Goal: Communication & Community: Answer question/provide support

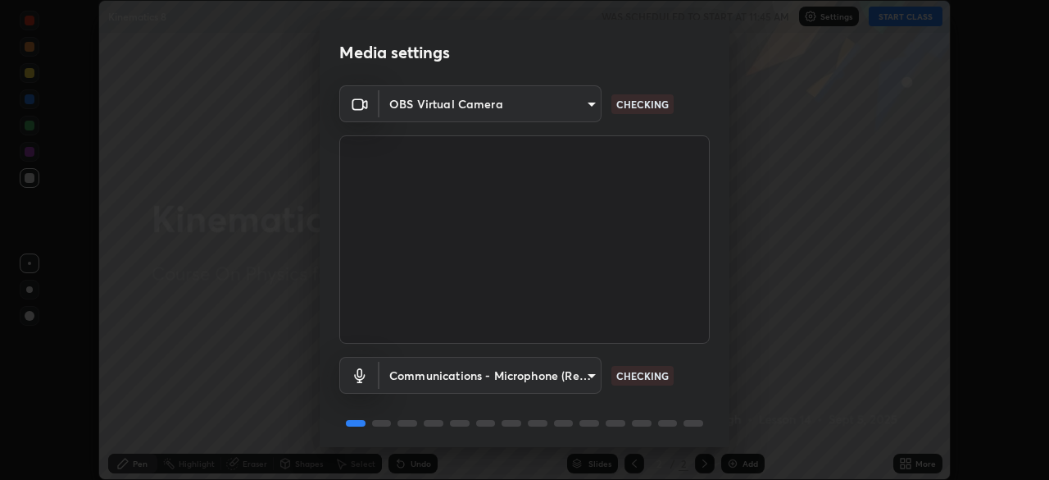
scroll to position [58, 0]
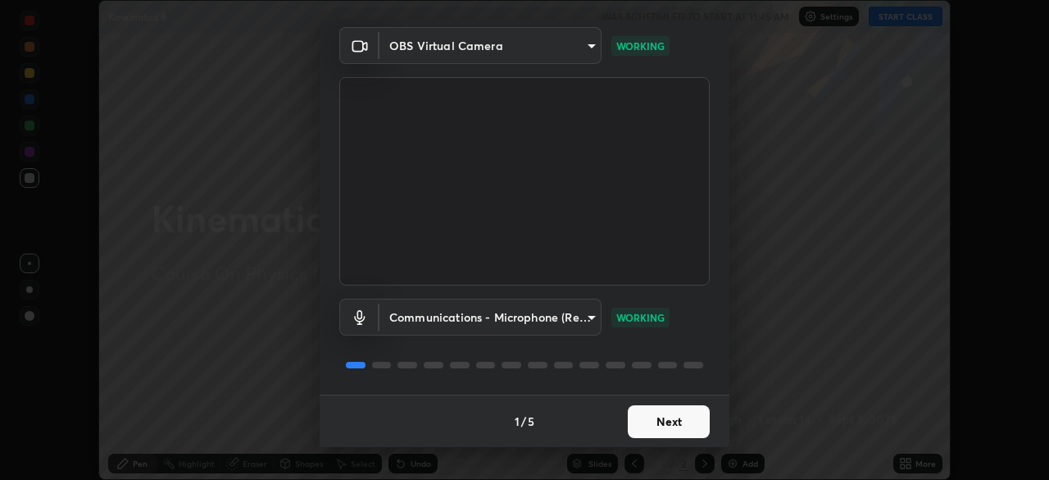
click at [679, 424] on button "Next" at bounding box center [669, 421] width 82 height 33
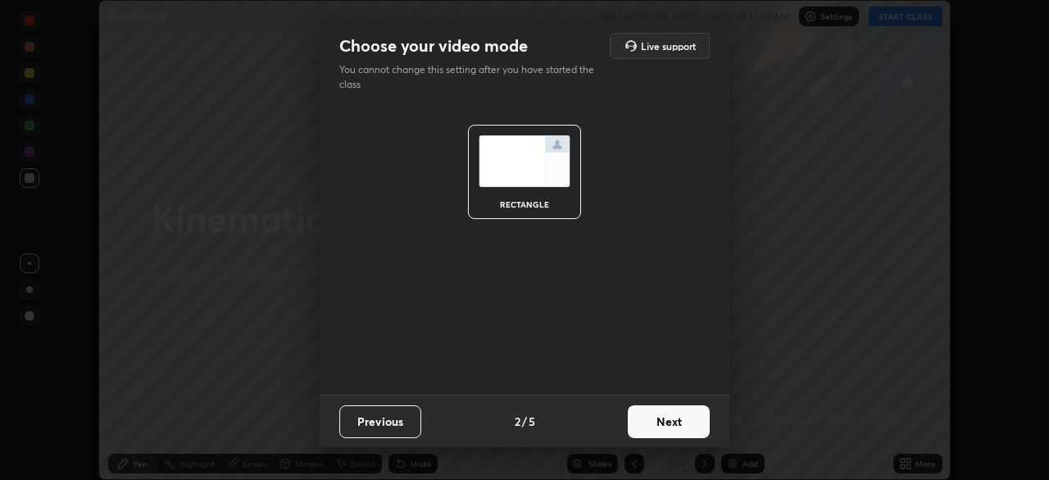
click at [680, 425] on button "Next" at bounding box center [669, 421] width 82 height 33
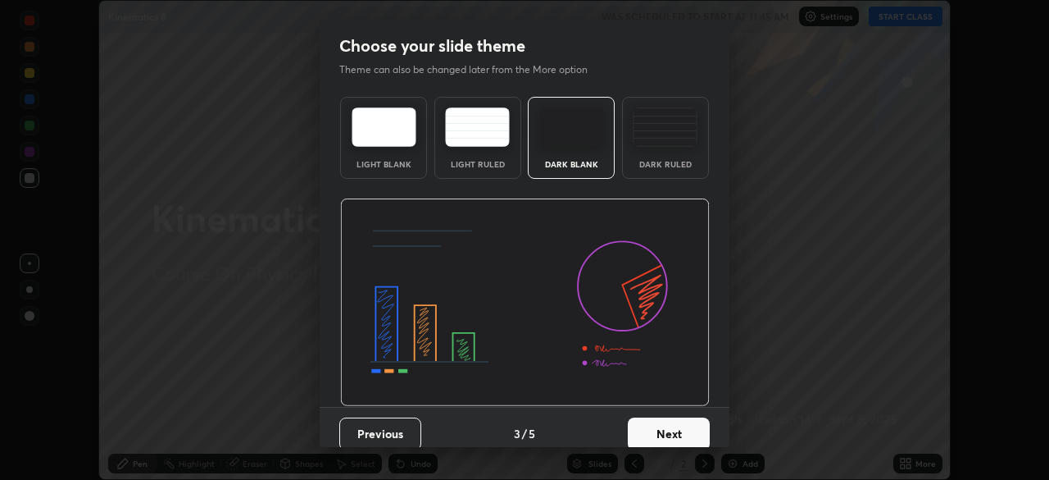
click at [677, 431] on button "Next" at bounding box center [669, 433] width 82 height 33
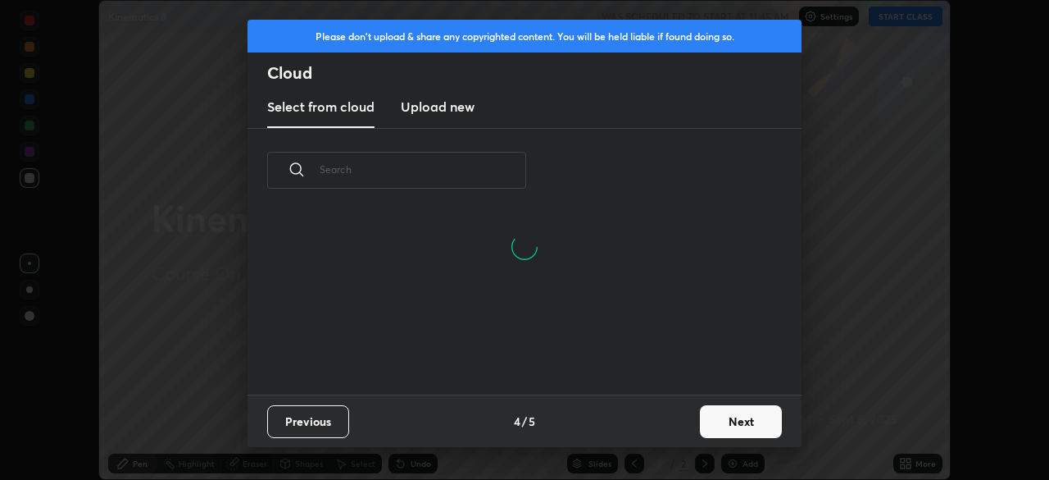
click at [735, 417] on button "Next" at bounding box center [741, 421] width 82 height 33
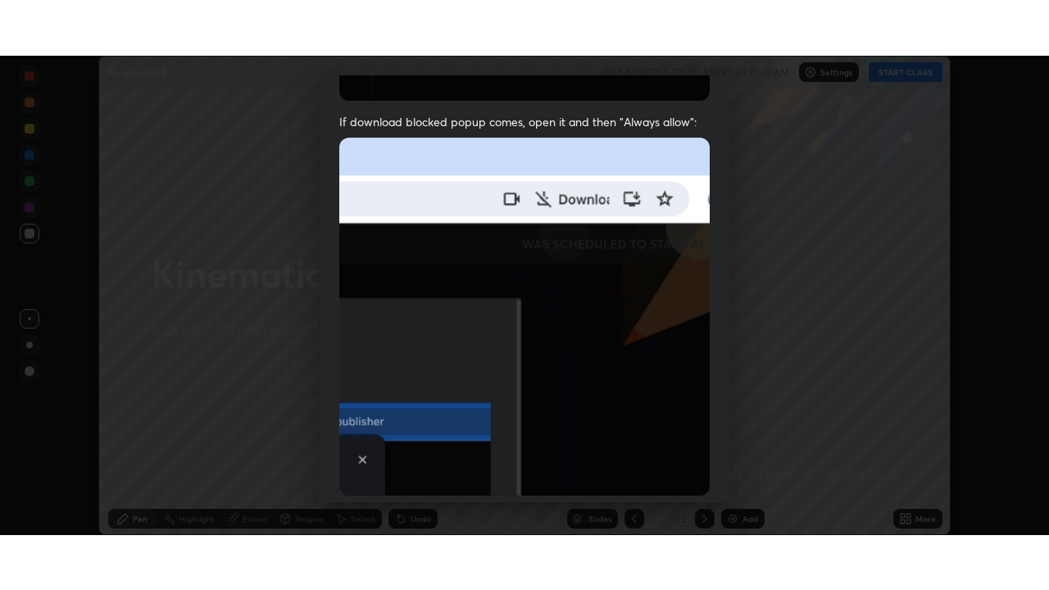
scroll to position [393, 0]
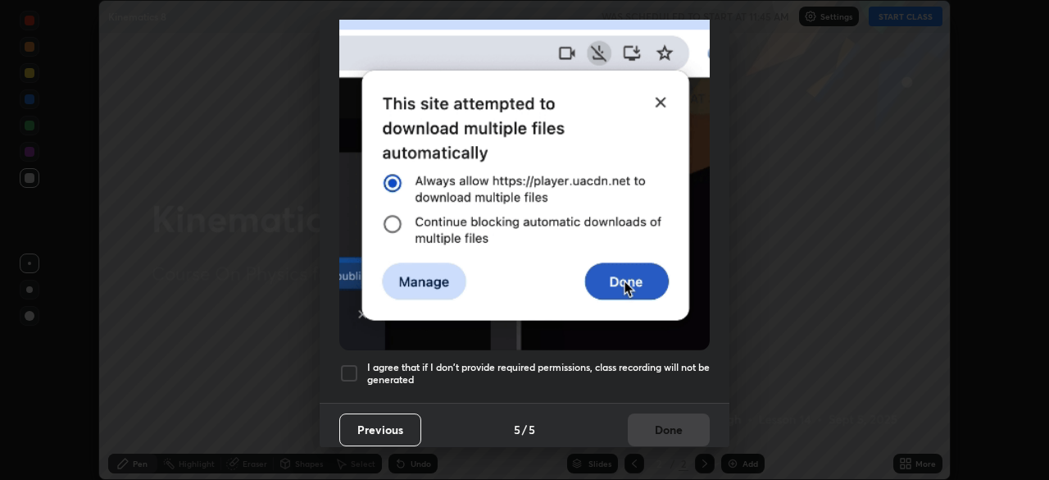
click at [348, 367] on div at bounding box center [349, 373] width 20 height 20
click at [662, 423] on button "Done" at bounding box center [669, 429] width 82 height 33
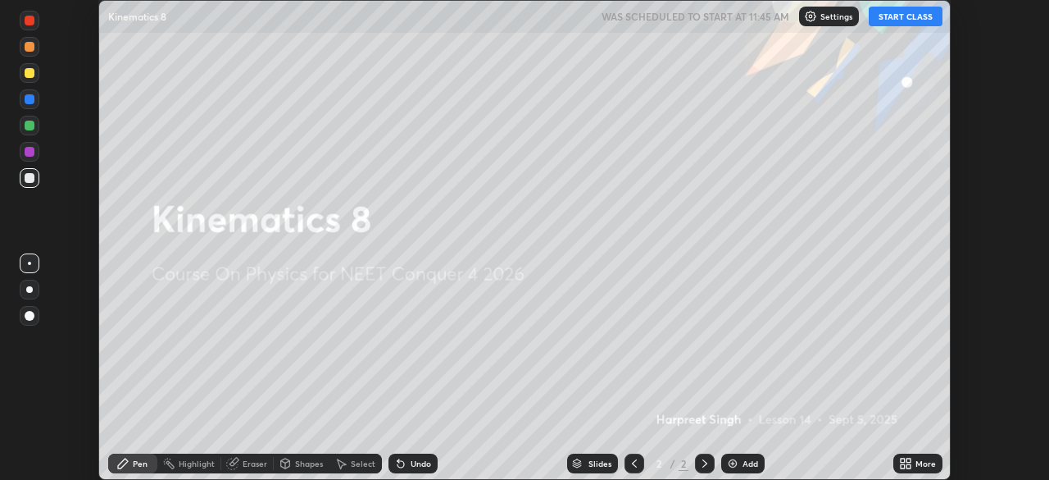
click at [899, 19] on button "START CLASS" at bounding box center [906, 17] width 74 height 20
click at [921, 462] on div "More" at bounding box center [926, 463] width 20 height 8
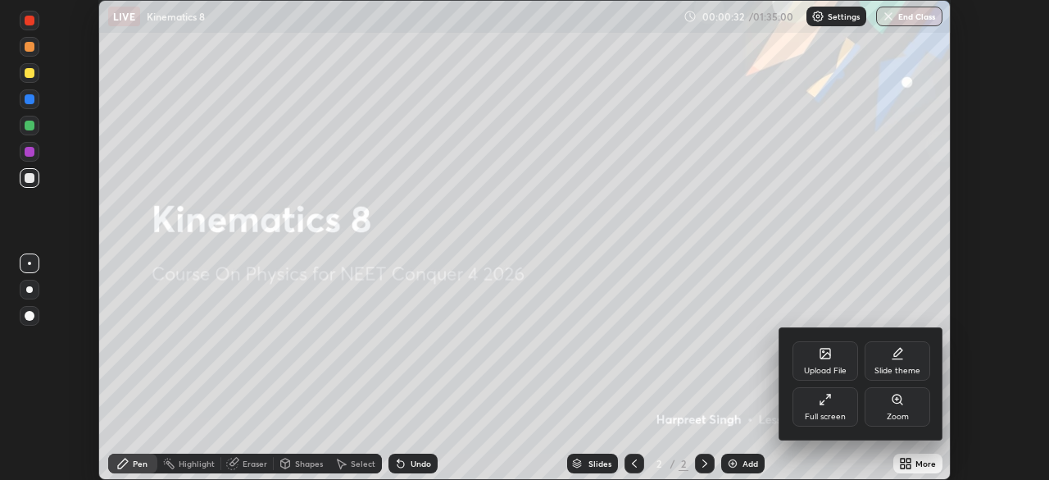
click at [828, 410] on div "Full screen" at bounding box center [826, 406] width 66 height 39
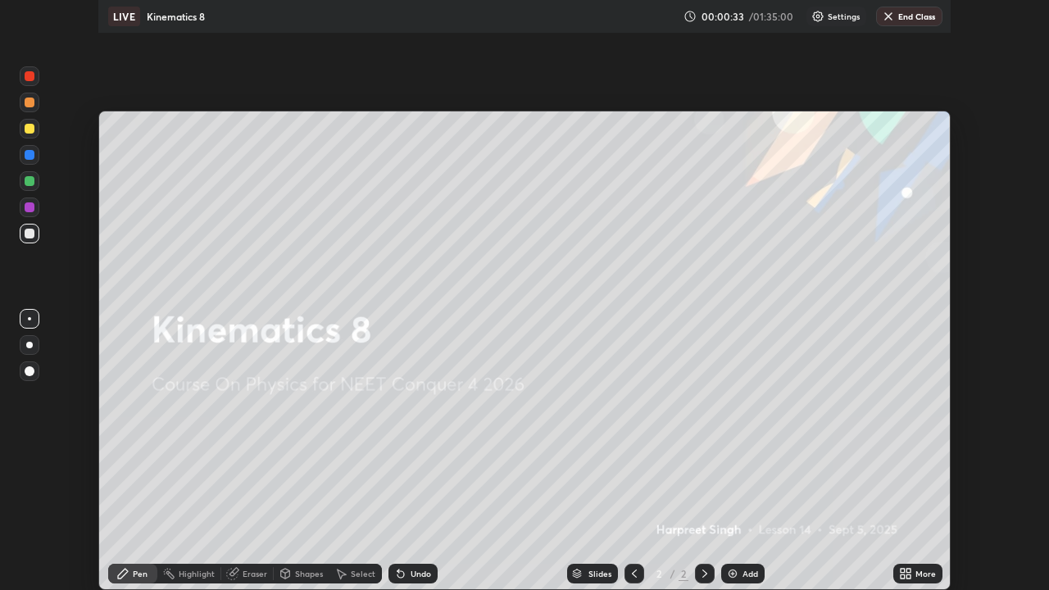
scroll to position [590, 1049]
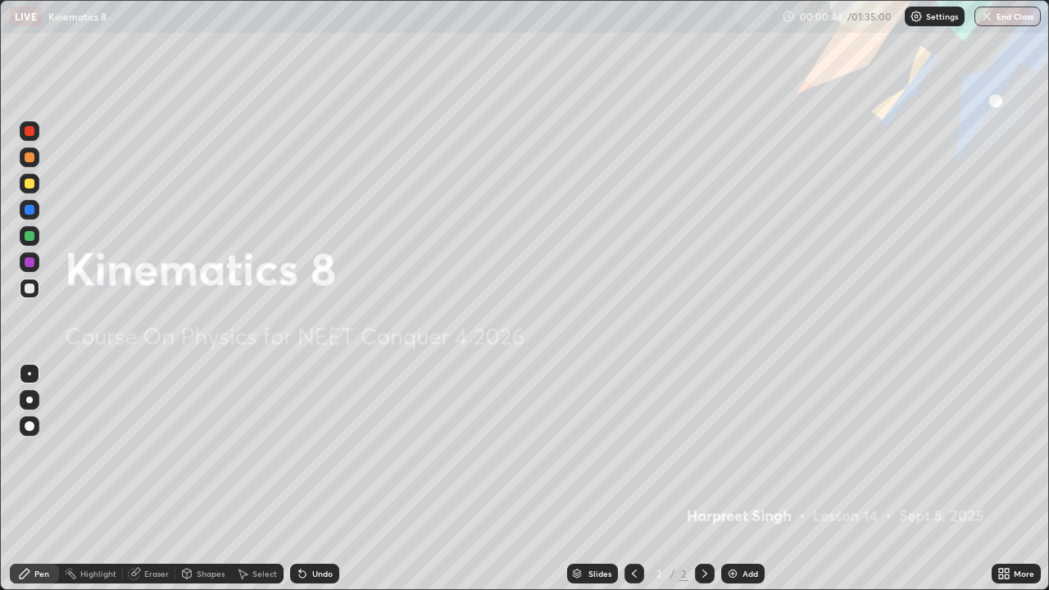
click at [750, 479] on div "Add" at bounding box center [751, 574] width 16 height 8
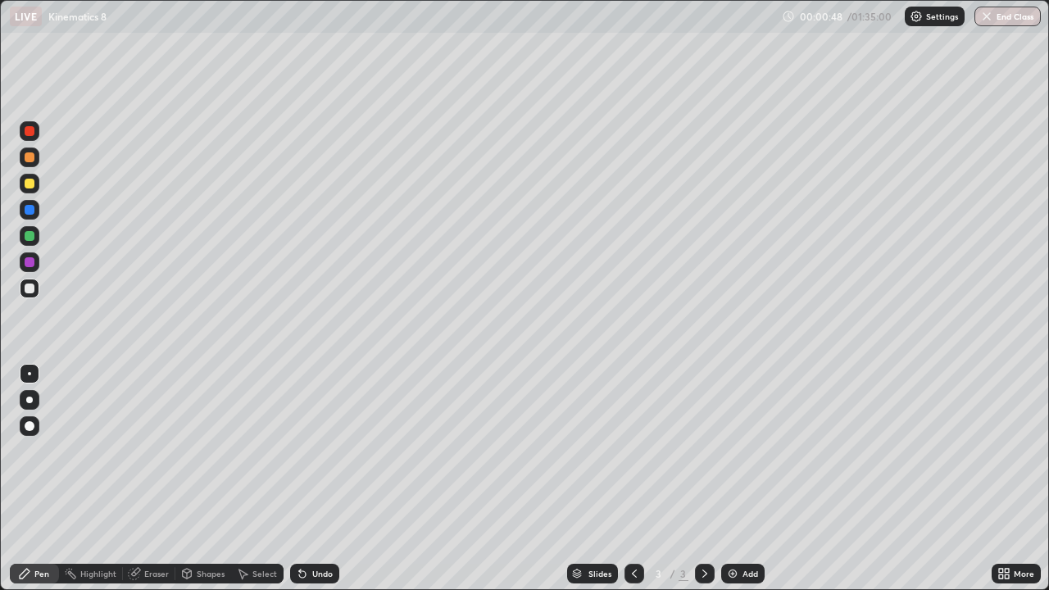
click at [28, 184] on div at bounding box center [30, 184] width 10 height 10
click at [32, 291] on div at bounding box center [30, 289] width 10 height 10
click at [33, 237] on div at bounding box center [30, 236] width 10 height 10
click at [28, 209] on div at bounding box center [30, 210] width 10 height 10
click at [30, 293] on div at bounding box center [30, 289] width 10 height 10
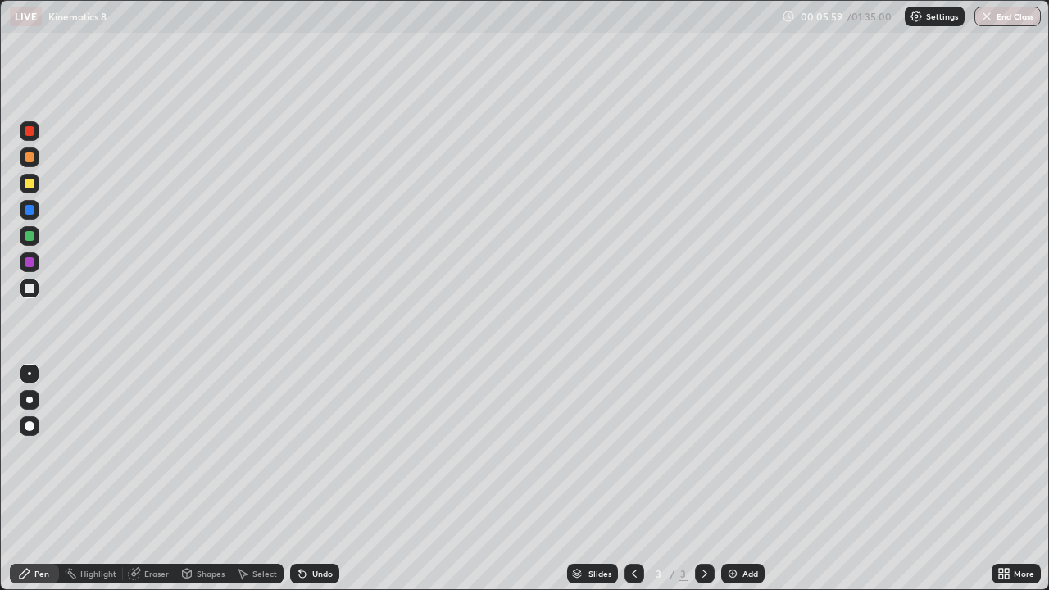
click at [148, 479] on div "Eraser" at bounding box center [156, 574] width 25 height 8
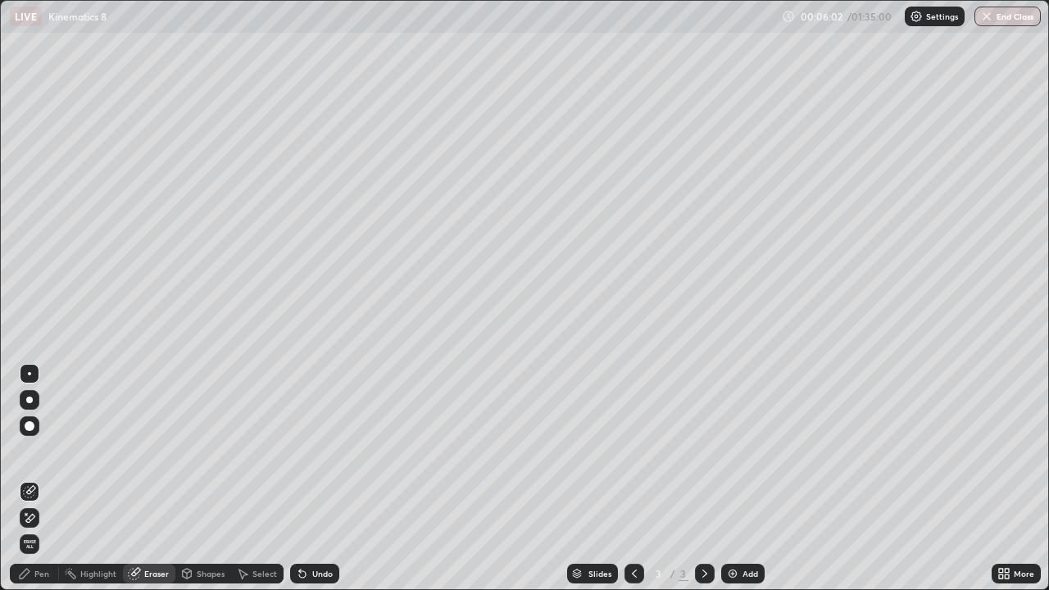
click at [43, 479] on div "Pen" at bounding box center [34, 574] width 49 height 20
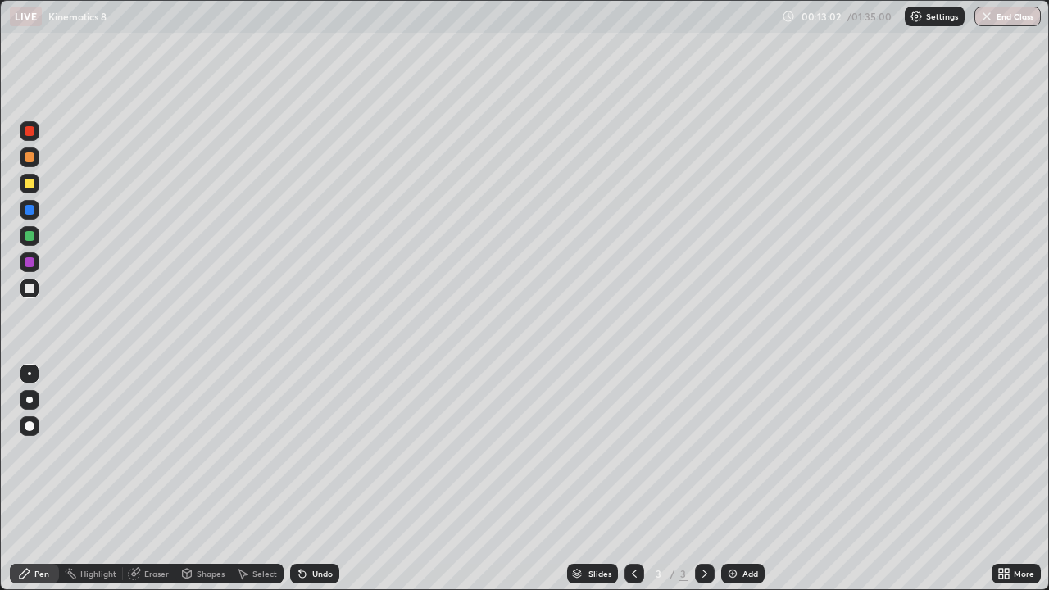
click at [751, 479] on div "Add" at bounding box center [742, 574] width 43 height 20
click at [33, 184] on div at bounding box center [30, 184] width 10 height 10
click at [23, 291] on div at bounding box center [30, 289] width 20 height 20
click at [33, 182] on div at bounding box center [30, 184] width 10 height 10
click at [31, 239] on div at bounding box center [30, 236] width 10 height 10
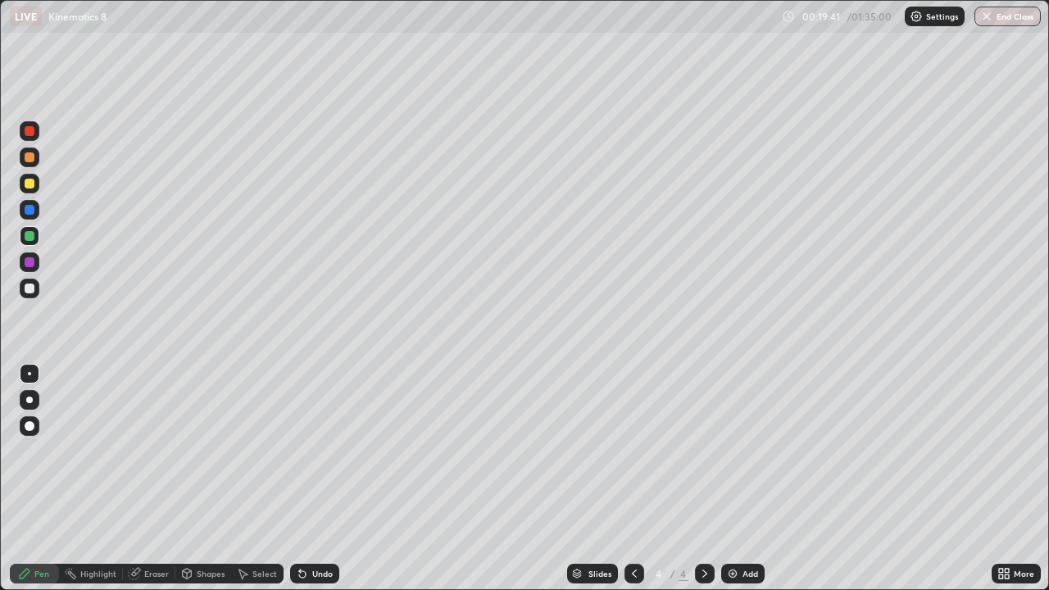
click at [30, 291] on div at bounding box center [30, 289] width 10 height 10
click at [149, 479] on div "Eraser" at bounding box center [149, 574] width 52 height 20
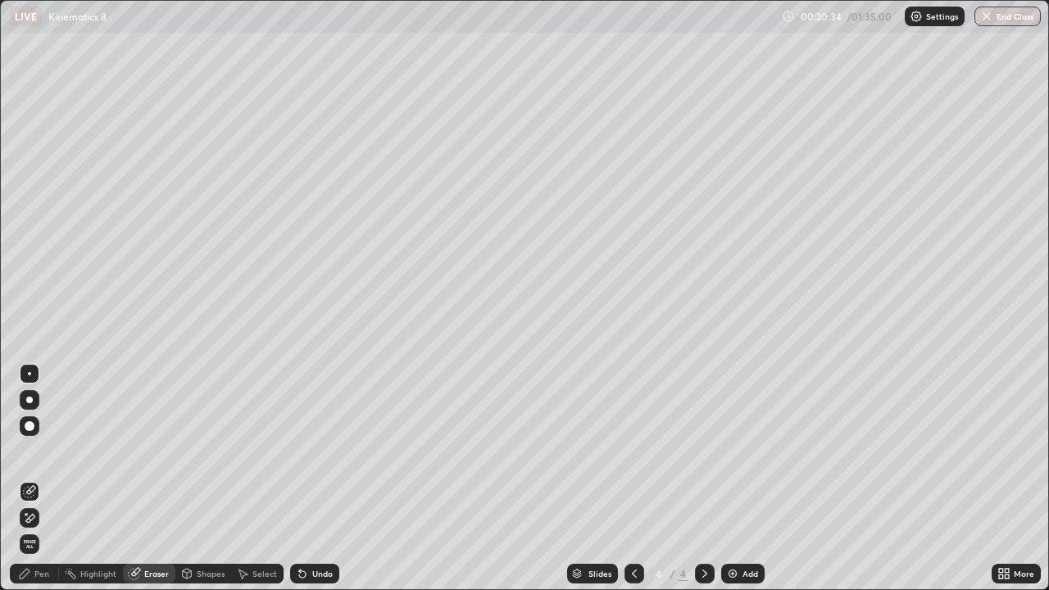
click at [39, 479] on div "Pen" at bounding box center [34, 574] width 49 height 20
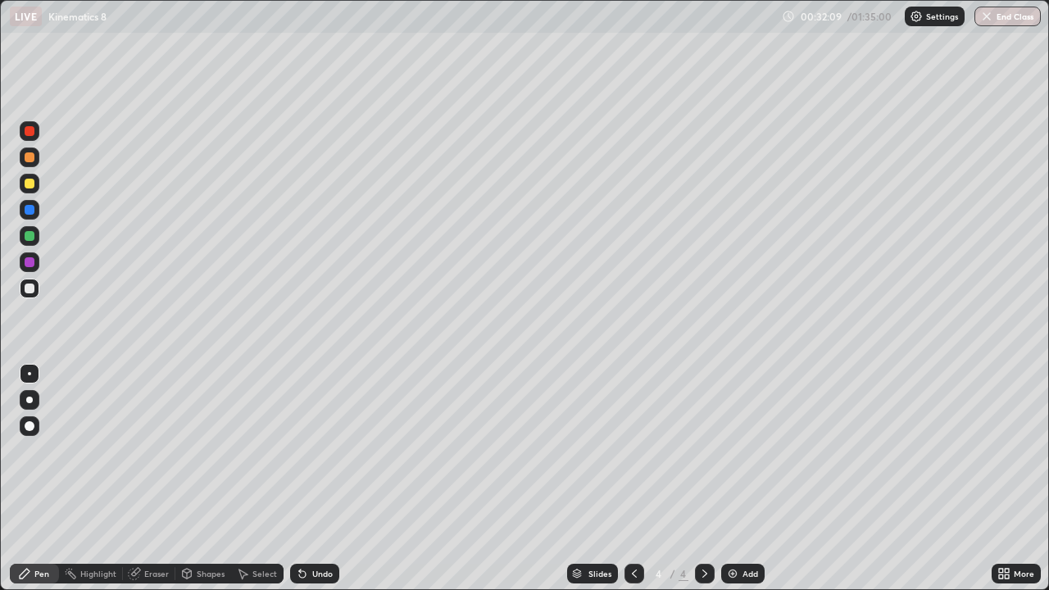
click at [748, 479] on div "Add" at bounding box center [751, 574] width 16 height 8
click at [30, 186] on div at bounding box center [30, 184] width 10 height 10
click at [31, 293] on div at bounding box center [30, 289] width 10 height 10
click at [154, 479] on div "Eraser" at bounding box center [156, 574] width 25 height 8
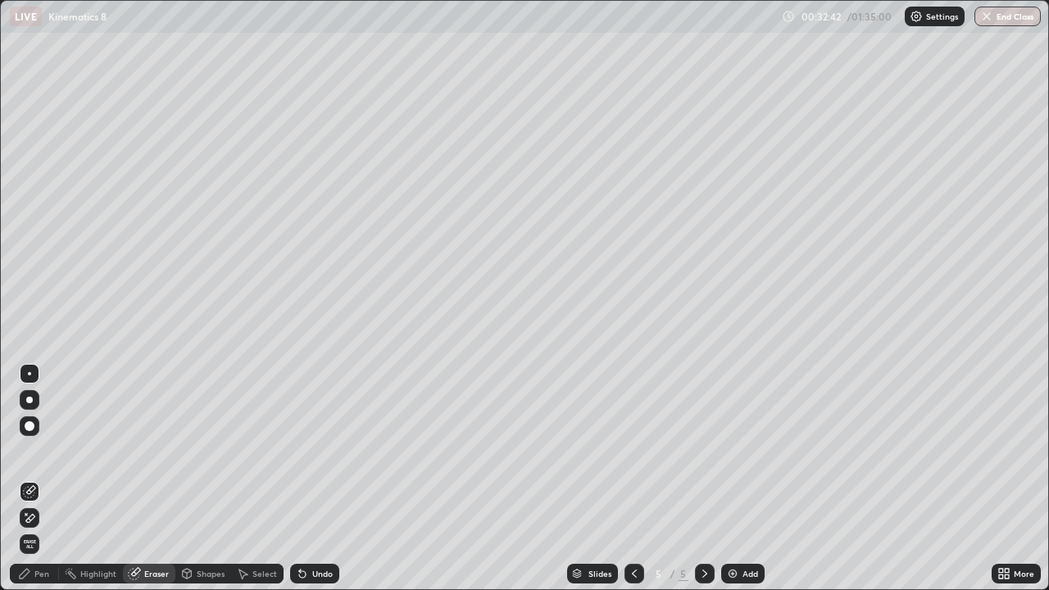
click at [44, 479] on div "Pen" at bounding box center [34, 574] width 49 height 20
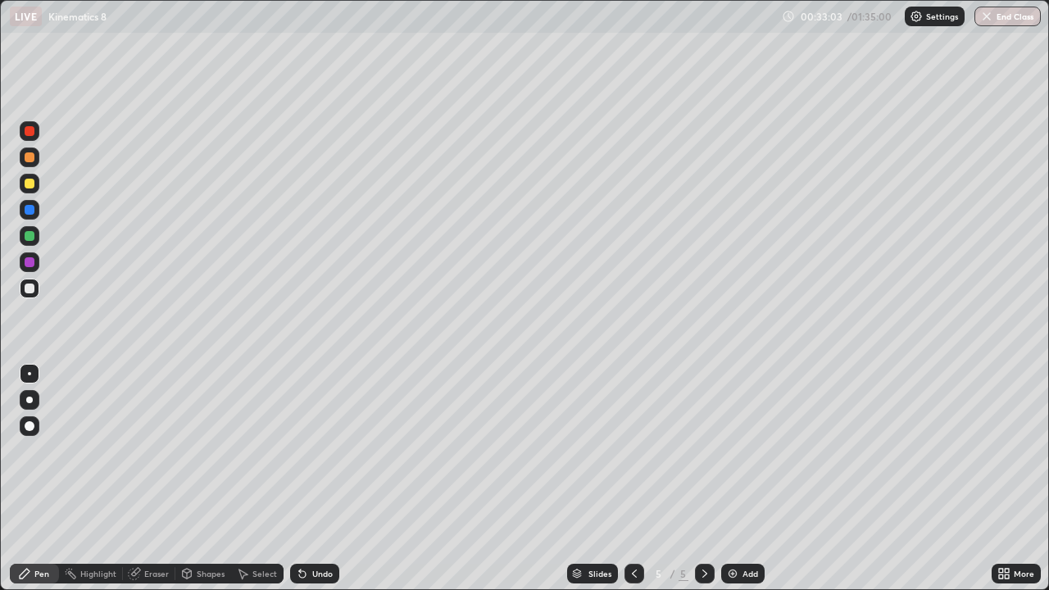
click at [31, 184] on div at bounding box center [30, 184] width 10 height 10
click at [30, 234] on div at bounding box center [30, 236] width 10 height 10
click at [33, 159] on div at bounding box center [30, 157] width 10 height 10
click at [29, 240] on div at bounding box center [30, 236] width 10 height 10
click at [30, 293] on div at bounding box center [30, 289] width 20 height 20
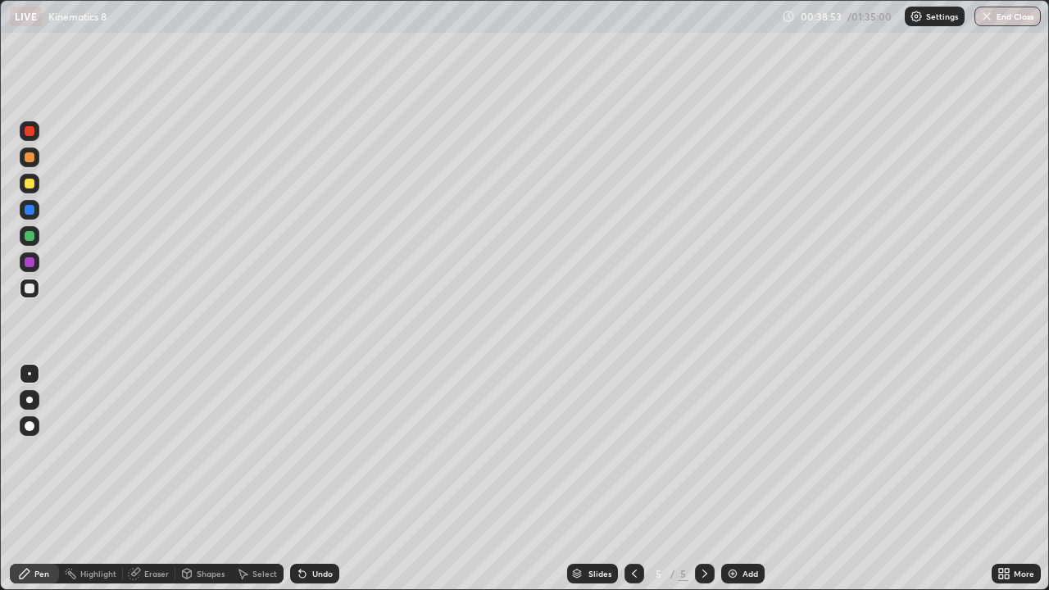
click at [29, 157] on div at bounding box center [30, 157] width 10 height 10
click at [10, 479] on div "Pen" at bounding box center [34, 573] width 49 height 33
click at [29, 291] on div at bounding box center [30, 289] width 10 height 10
click at [31, 236] on div at bounding box center [30, 236] width 10 height 10
click at [25, 291] on div at bounding box center [30, 289] width 20 height 20
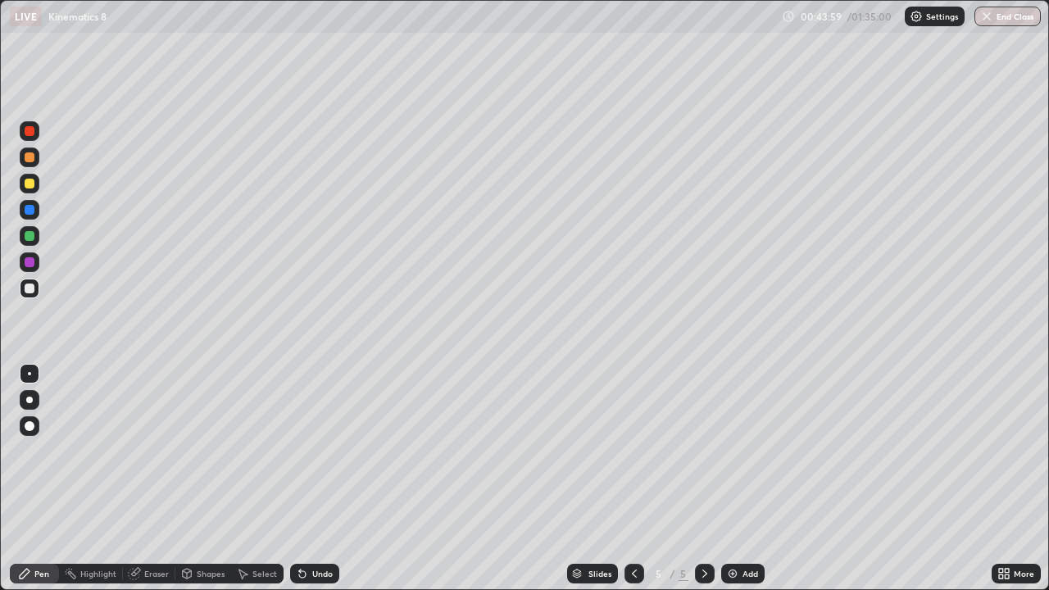
click at [27, 235] on div at bounding box center [30, 236] width 10 height 10
click at [30, 289] on div at bounding box center [30, 289] width 10 height 10
click at [30, 239] on div at bounding box center [30, 236] width 10 height 10
click at [33, 183] on div at bounding box center [30, 184] width 10 height 10
click at [749, 479] on div "Add" at bounding box center [751, 574] width 16 height 8
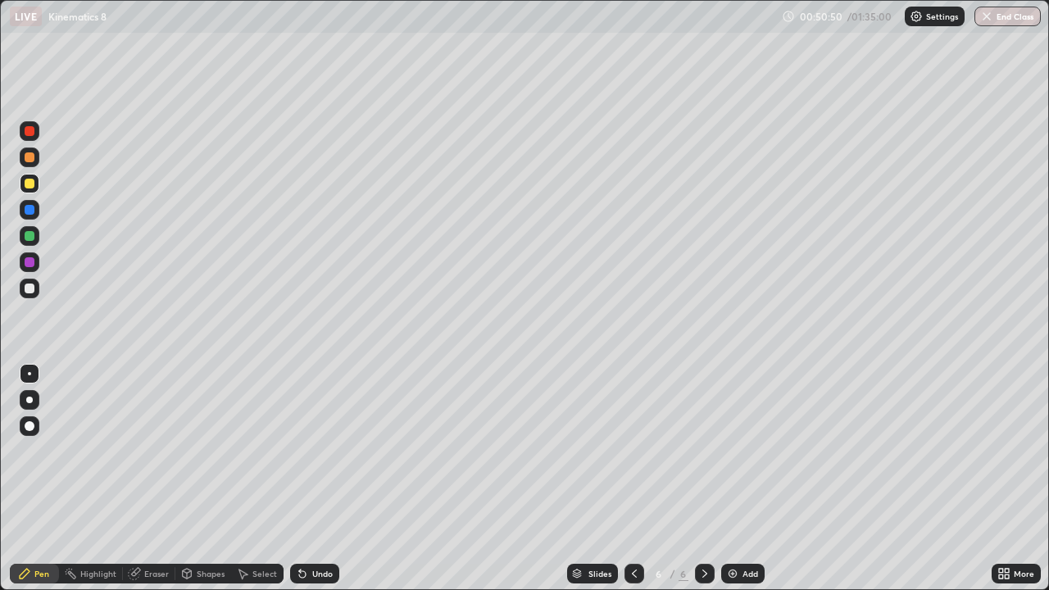
click at [628, 479] on icon at bounding box center [634, 573] width 13 height 13
click at [699, 479] on icon at bounding box center [704, 573] width 13 height 13
click at [747, 479] on div "Add" at bounding box center [751, 574] width 16 height 8
click at [25, 289] on div at bounding box center [30, 289] width 10 height 10
click at [31, 185] on div at bounding box center [30, 184] width 10 height 10
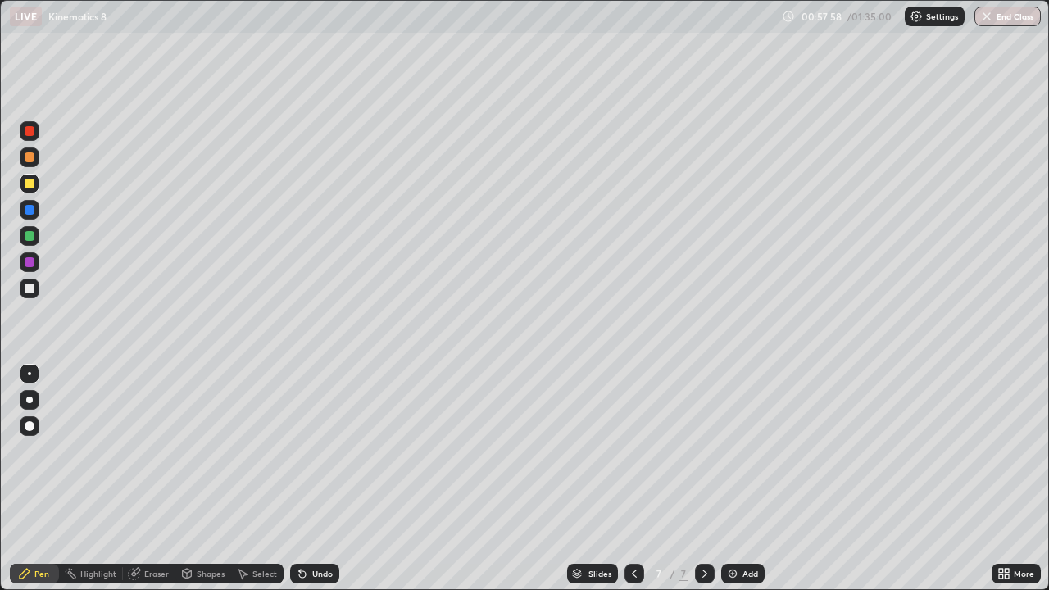
click at [157, 479] on div "Eraser" at bounding box center [156, 574] width 25 height 8
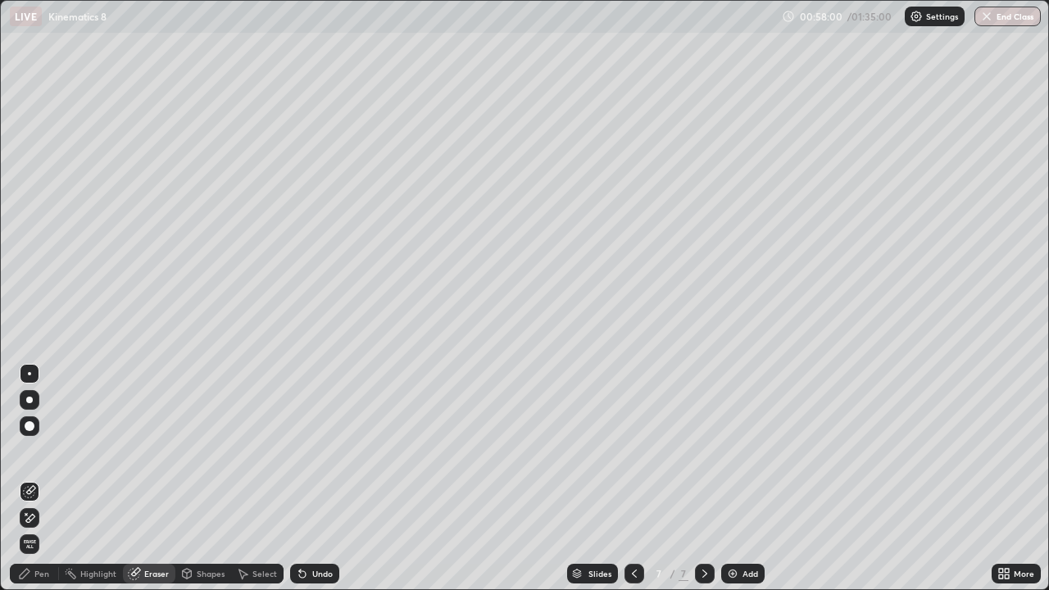
click at [43, 479] on div "Pen" at bounding box center [41, 574] width 15 height 8
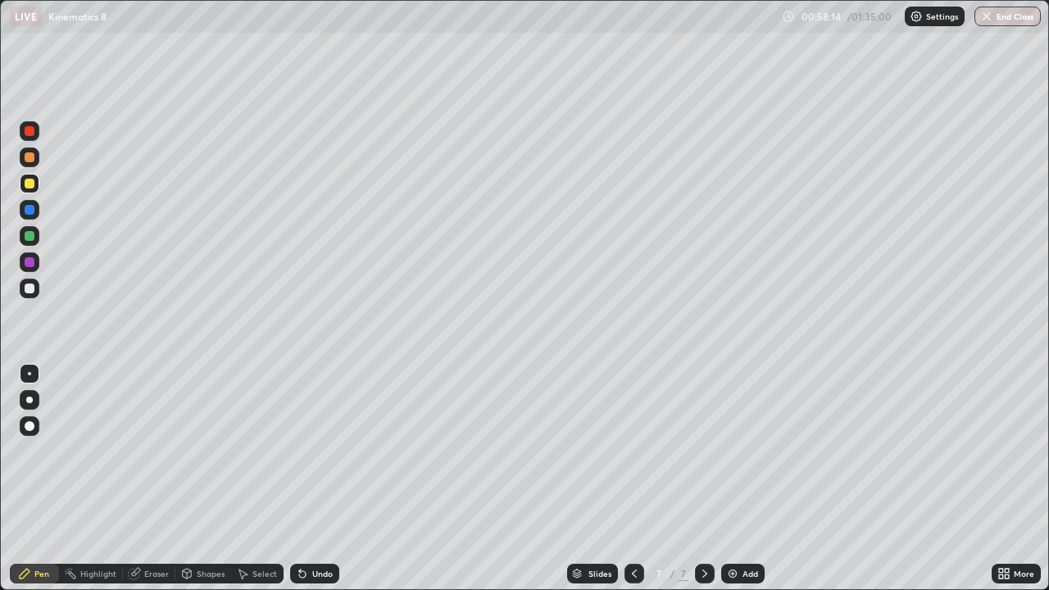
click at [150, 479] on div "Eraser" at bounding box center [156, 574] width 25 height 8
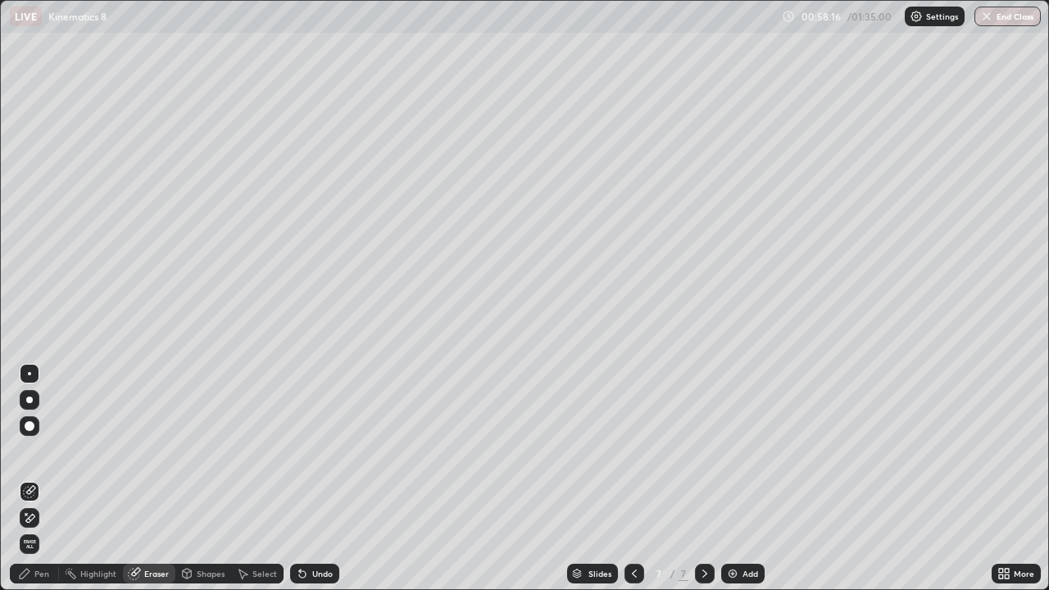
click at [42, 479] on div "Pen" at bounding box center [41, 574] width 15 height 8
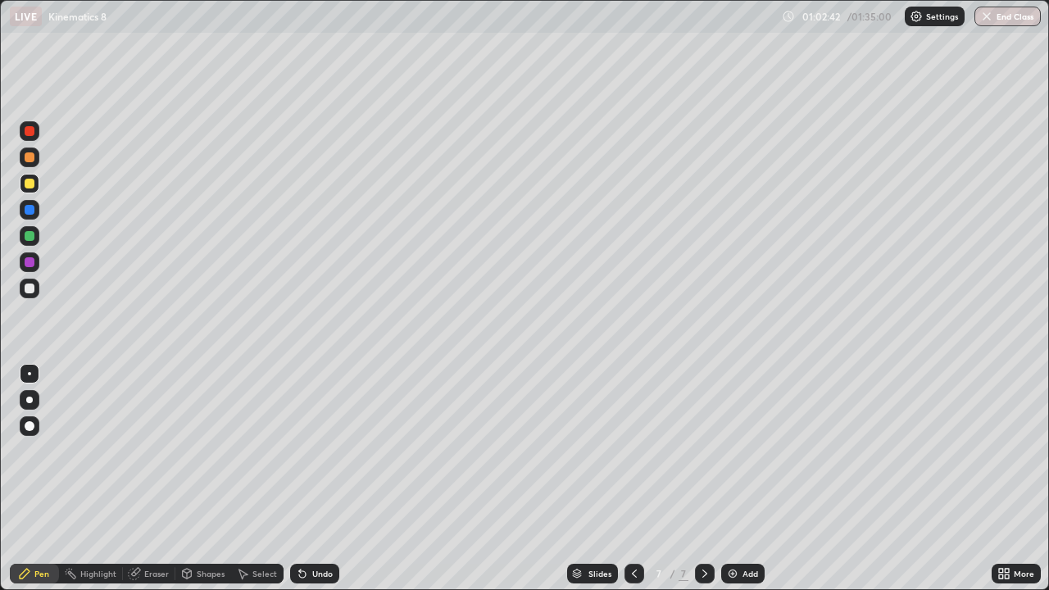
click at [32, 290] on div at bounding box center [30, 289] width 10 height 10
click at [29, 186] on div at bounding box center [30, 184] width 10 height 10
click at [746, 479] on div "Add" at bounding box center [751, 574] width 16 height 8
click at [28, 292] on div at bounding box center [30, 289] width 10 height 10
click at [154, 479] on div "Eraser" at bounding box center [156, 574] width 25 height 8
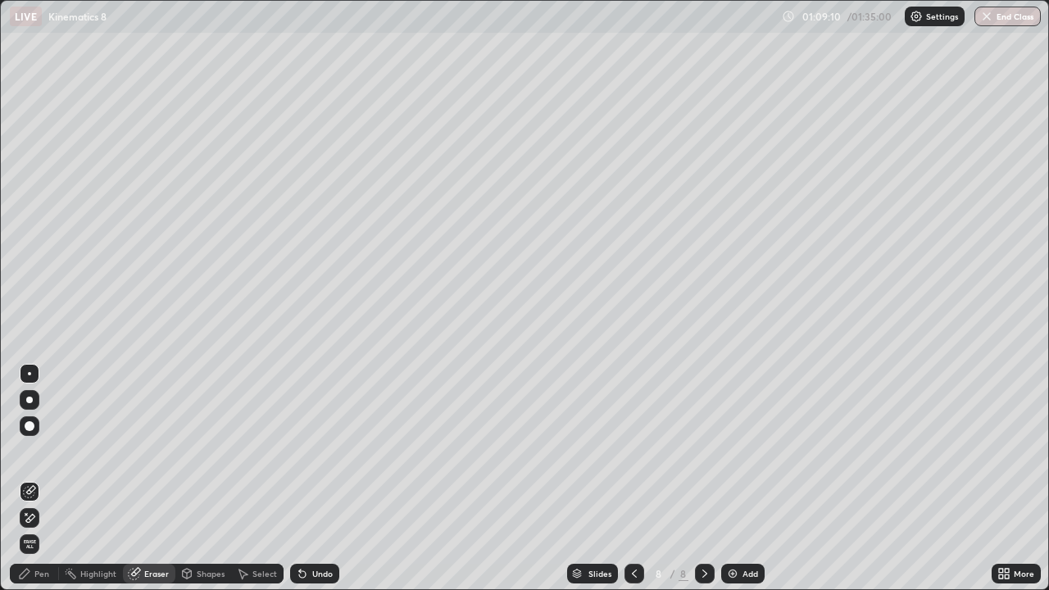
click at [39, 479] on div "Pen" at bounding box center [41, 574] width 15 height 8
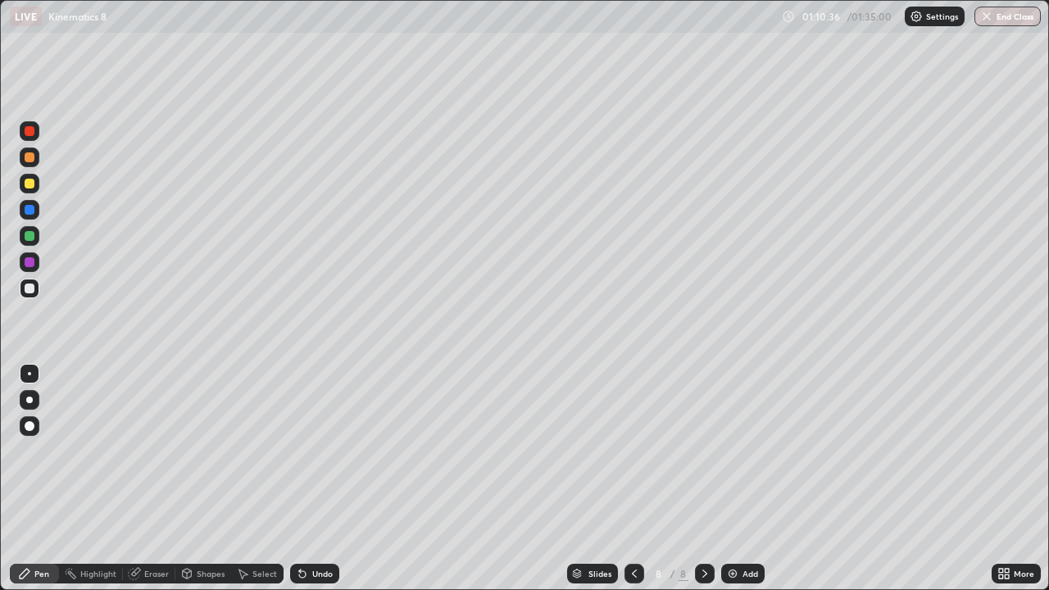
click at [148, 479] on div "Eraser" at bounding box center [156, 574] width 25 height 8
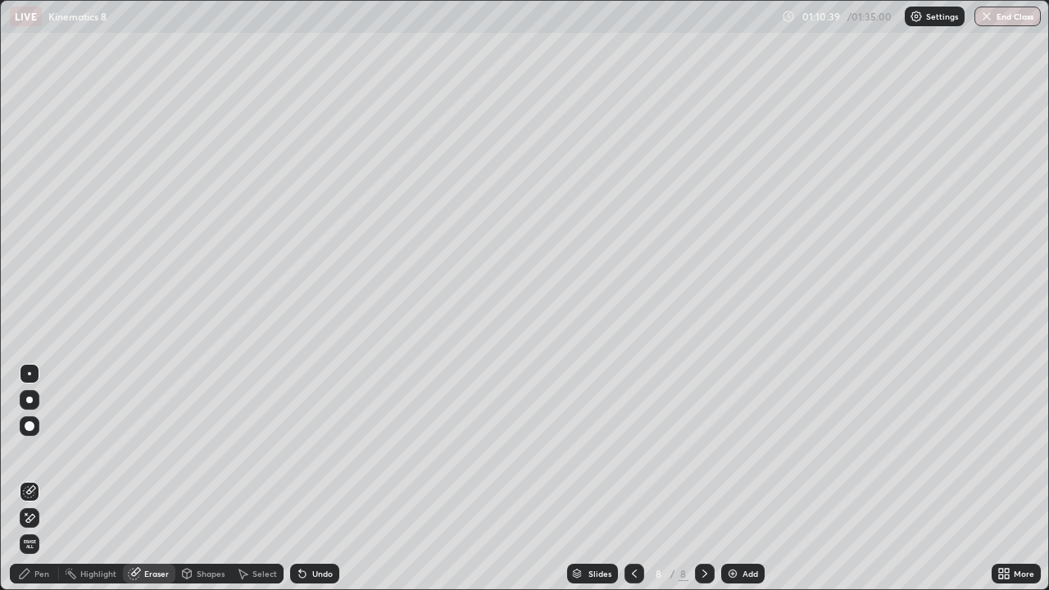
click at [48, 479] on div "Pen" at bounding box center [41, 574] width 15 height 8
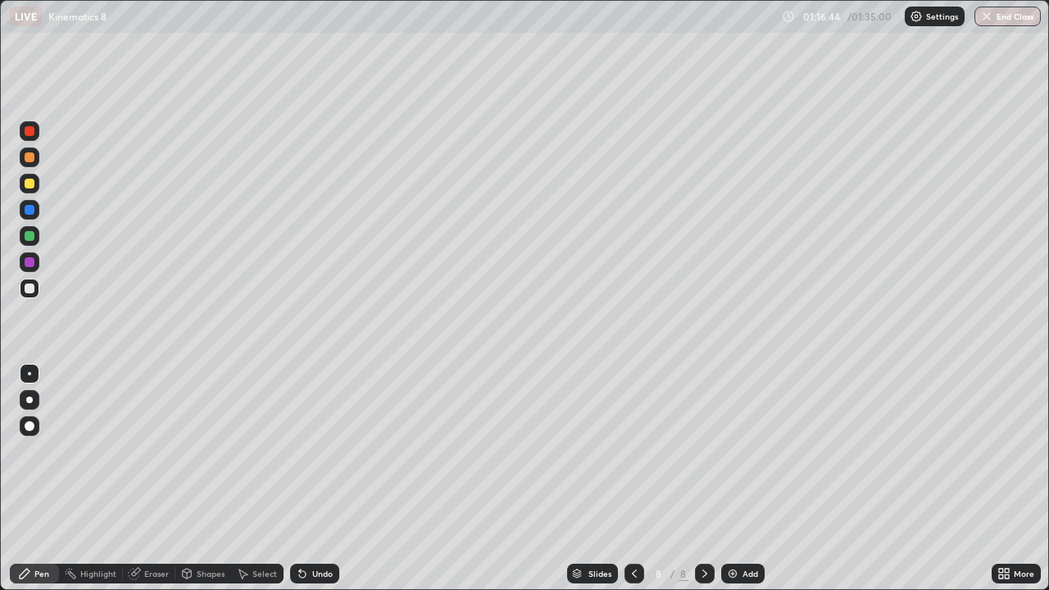
click at [752, 479] on div "Add" at bounding box center [751, 574] width 16 height 8
click at [33, 186] on div at bounding box center [30, 184] width 10 height 10
